Goal: Information Seeking & Learning: Learn about a topic

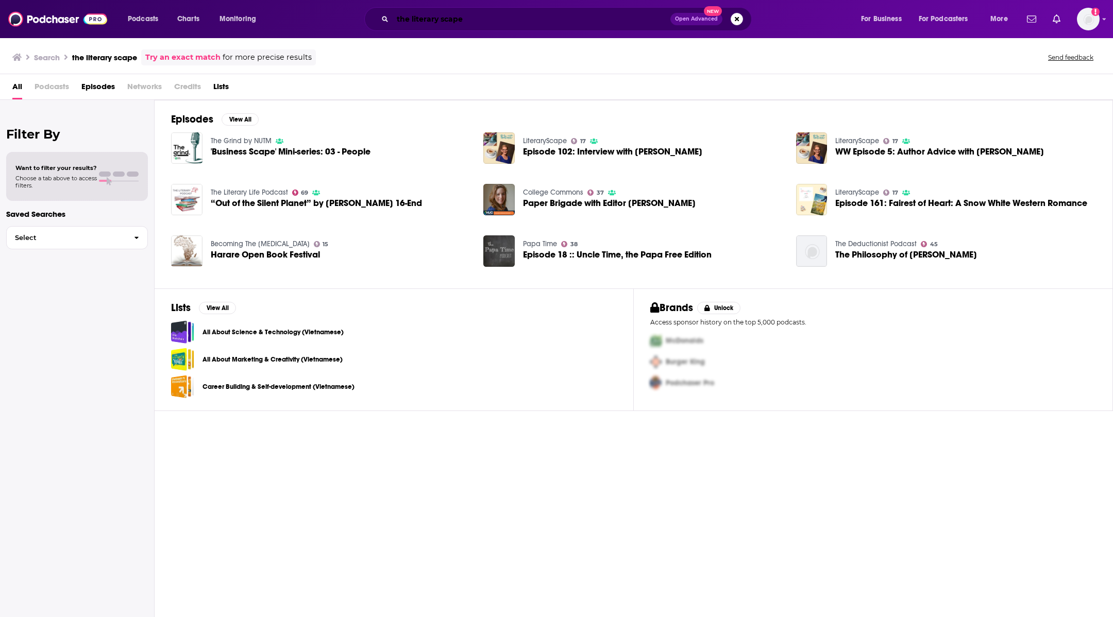
click at [475, 22] on input "the literary scape" at bounding box center [531, 19] width 278 height 16
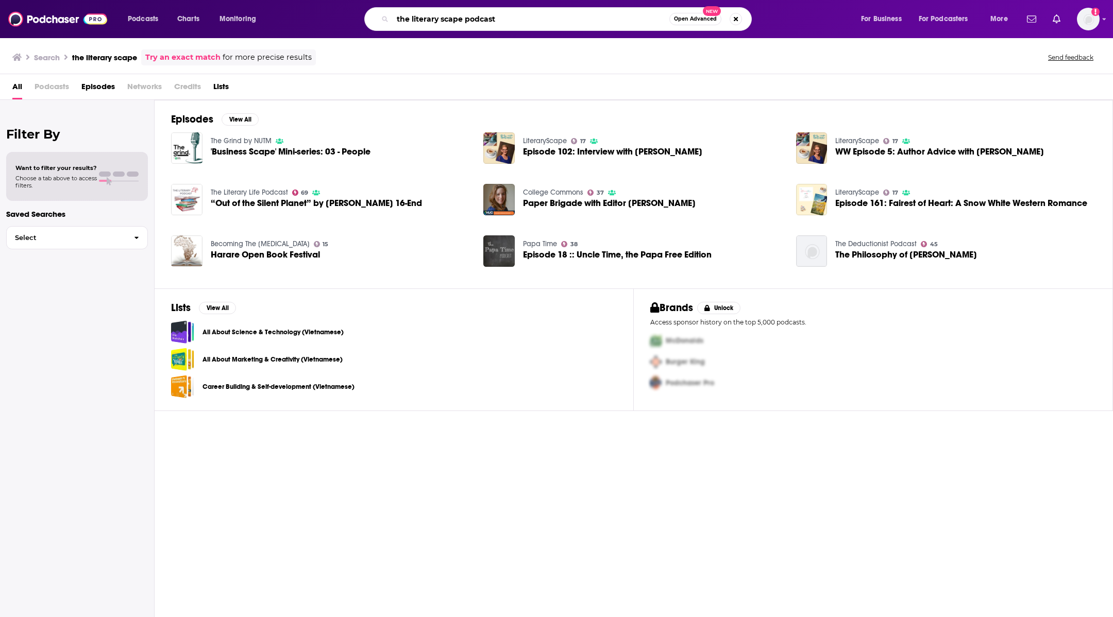
type input "the literary scape podcast"
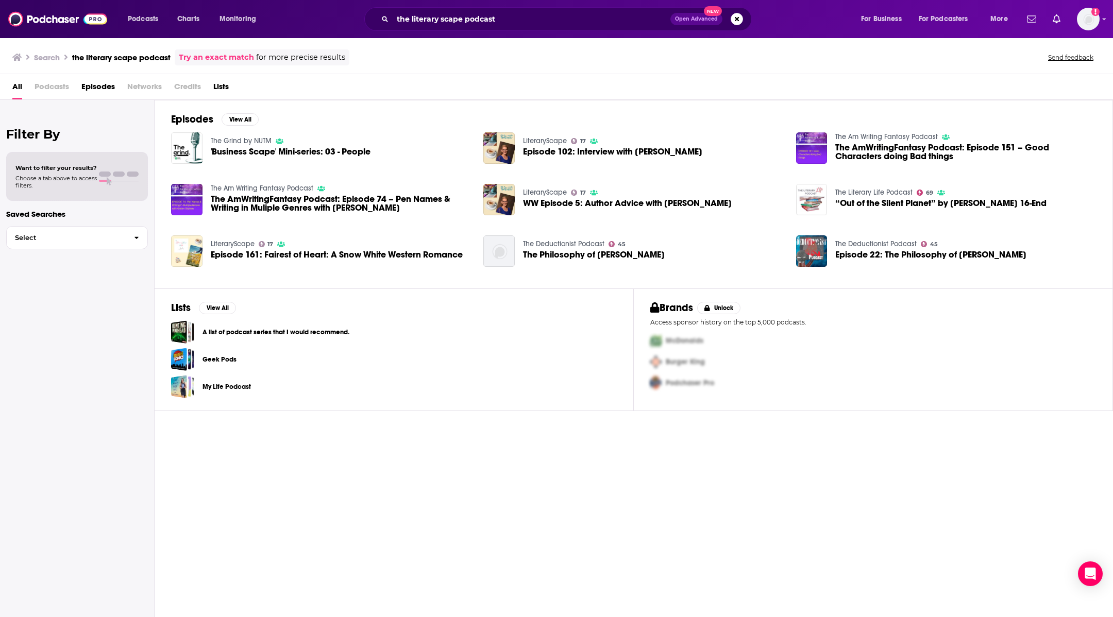
click at [553, 140] on link "LiteraryScape" at bounding box center [545, 140] width 44 height 9
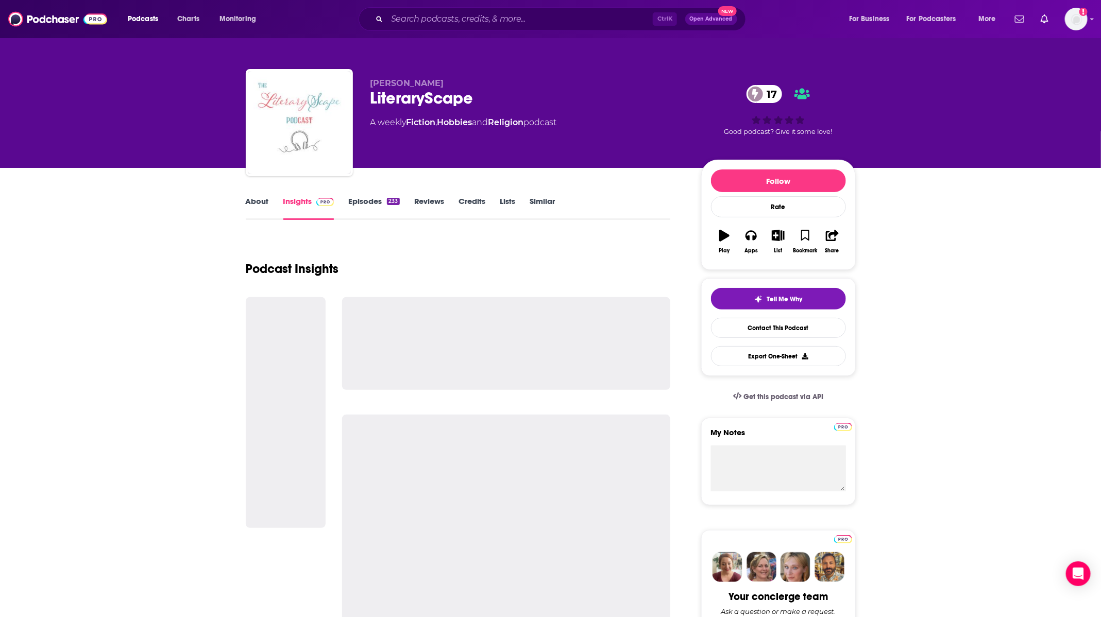
click at [252, 202] on link "About" at bounding box center [257, 208] width 23 height 24
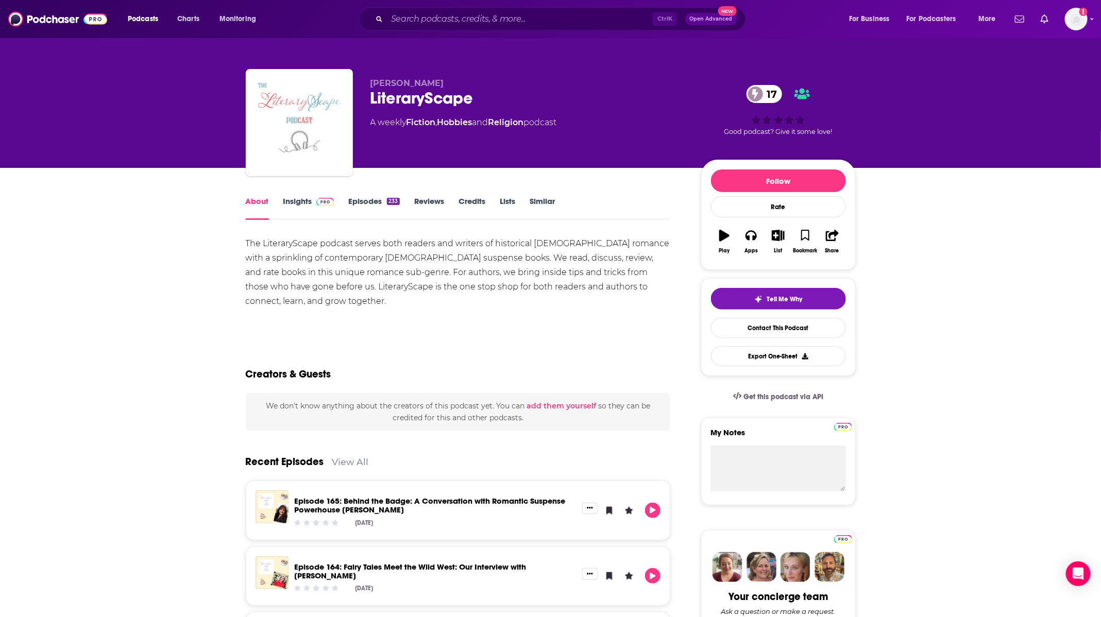
click at [312, 198] on span at bounding box center [323, 201] width 22 height 10
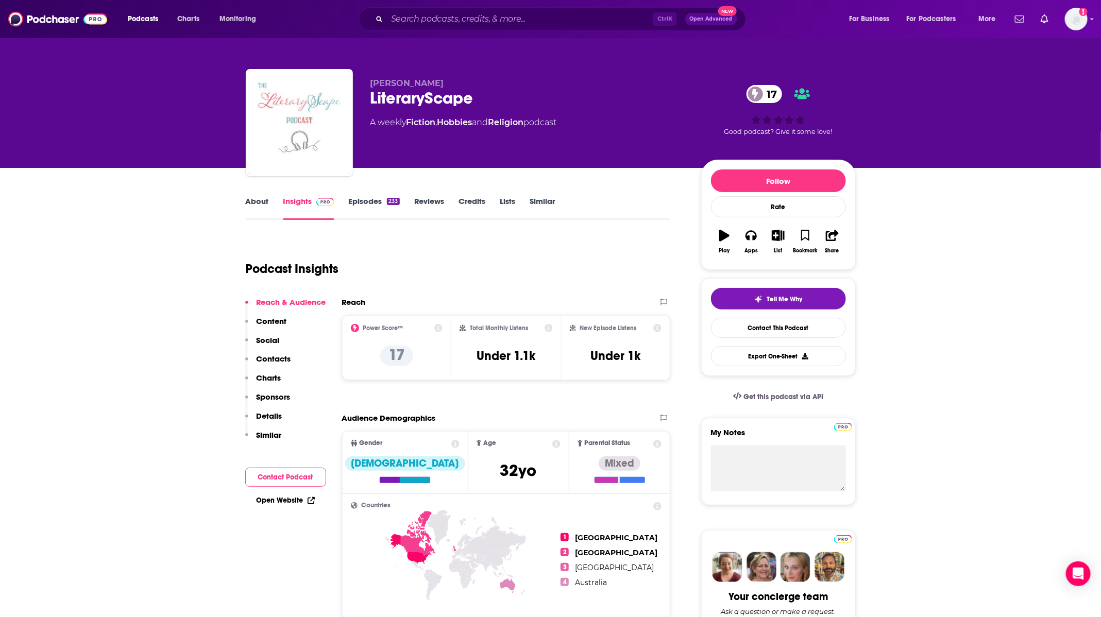
click at [382, 200] on link "Episodes 233" at bounding box center [373, 208] width 51 height 24
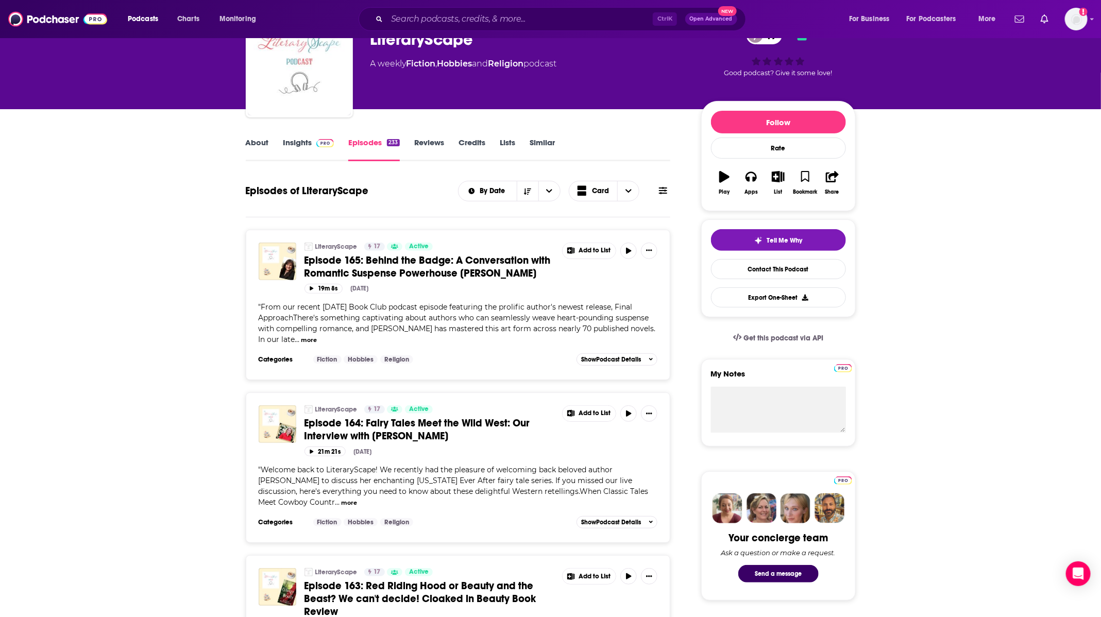
scroll to position [77, 0]
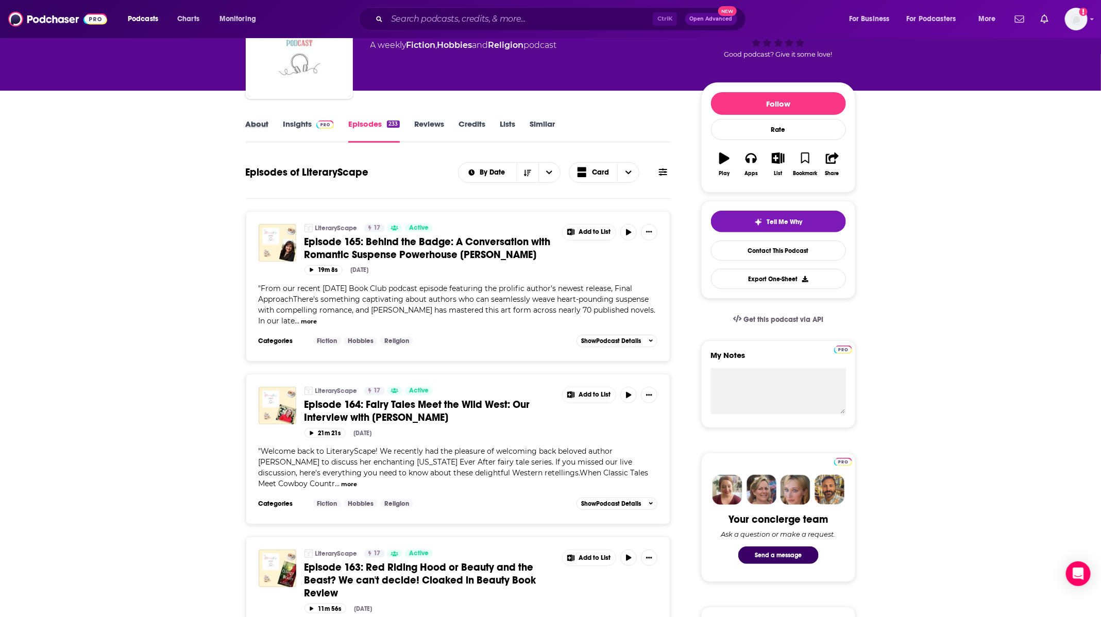
click at [281, 129] on div "About" at bounding box center [265, 131] width 38 height 24
click at [290, 125] on link "Insights" at bounding box center [308, 131] width 51 height 24
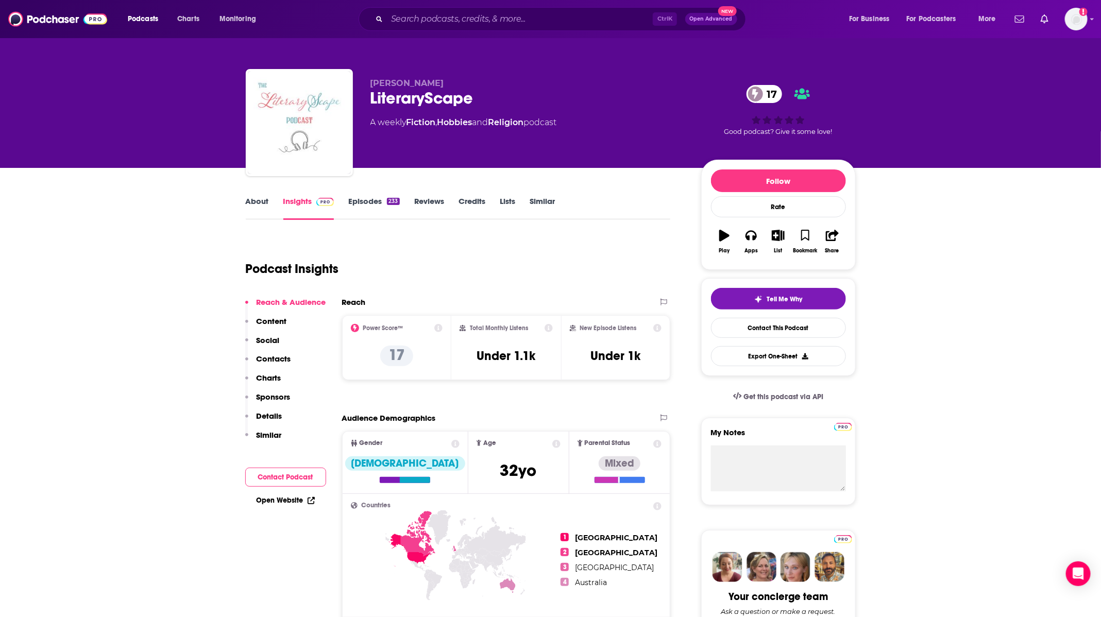
click at [371, 203] on link "Episodes 233" at bounding box center [373, 208] width 51 height 24
